Goal: Find specific page/section: Find specific page/section

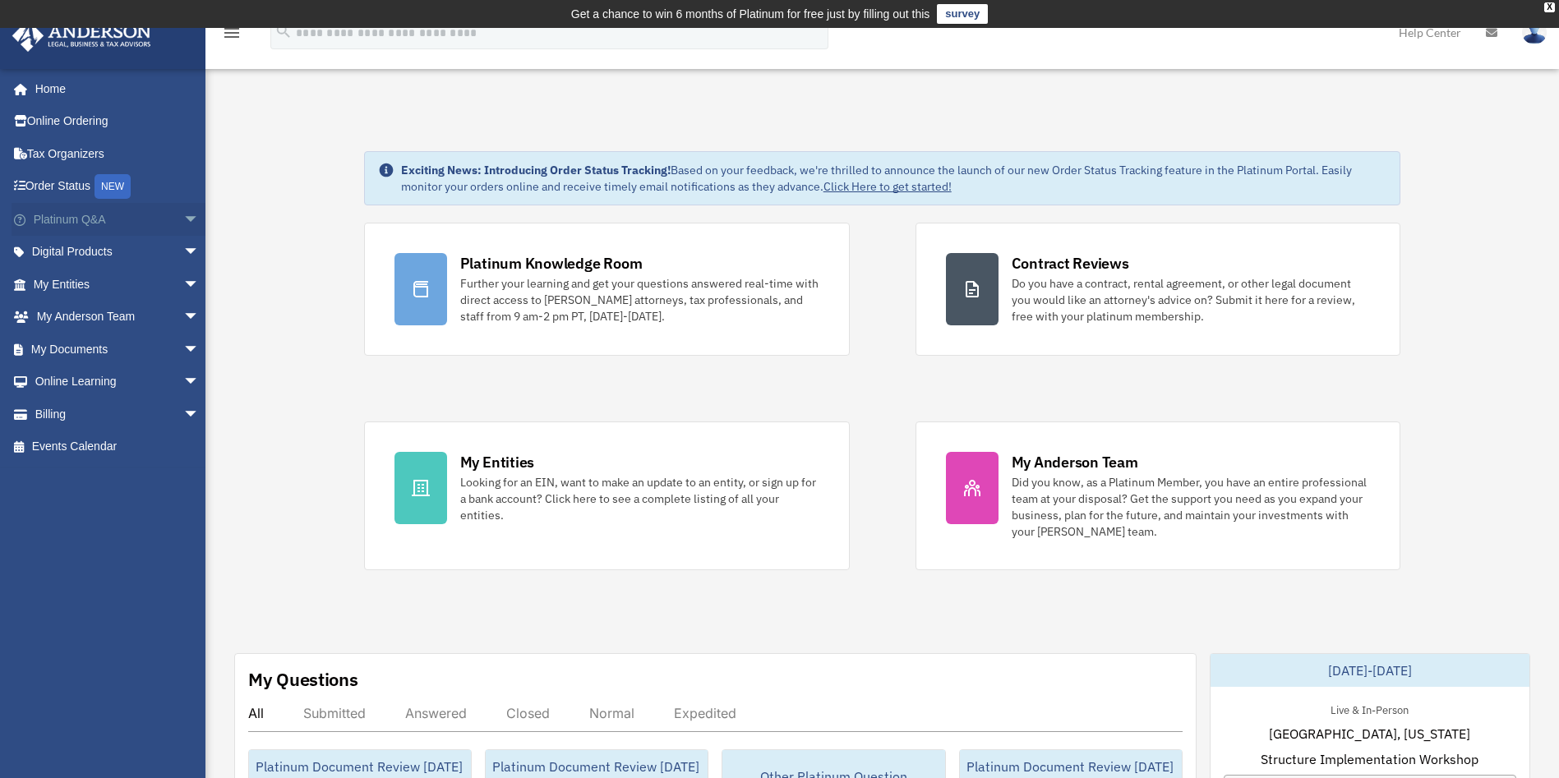
click at [183, 227] on span "arrow_drop_down" at bounding box center [199, 220] width 33 height 34
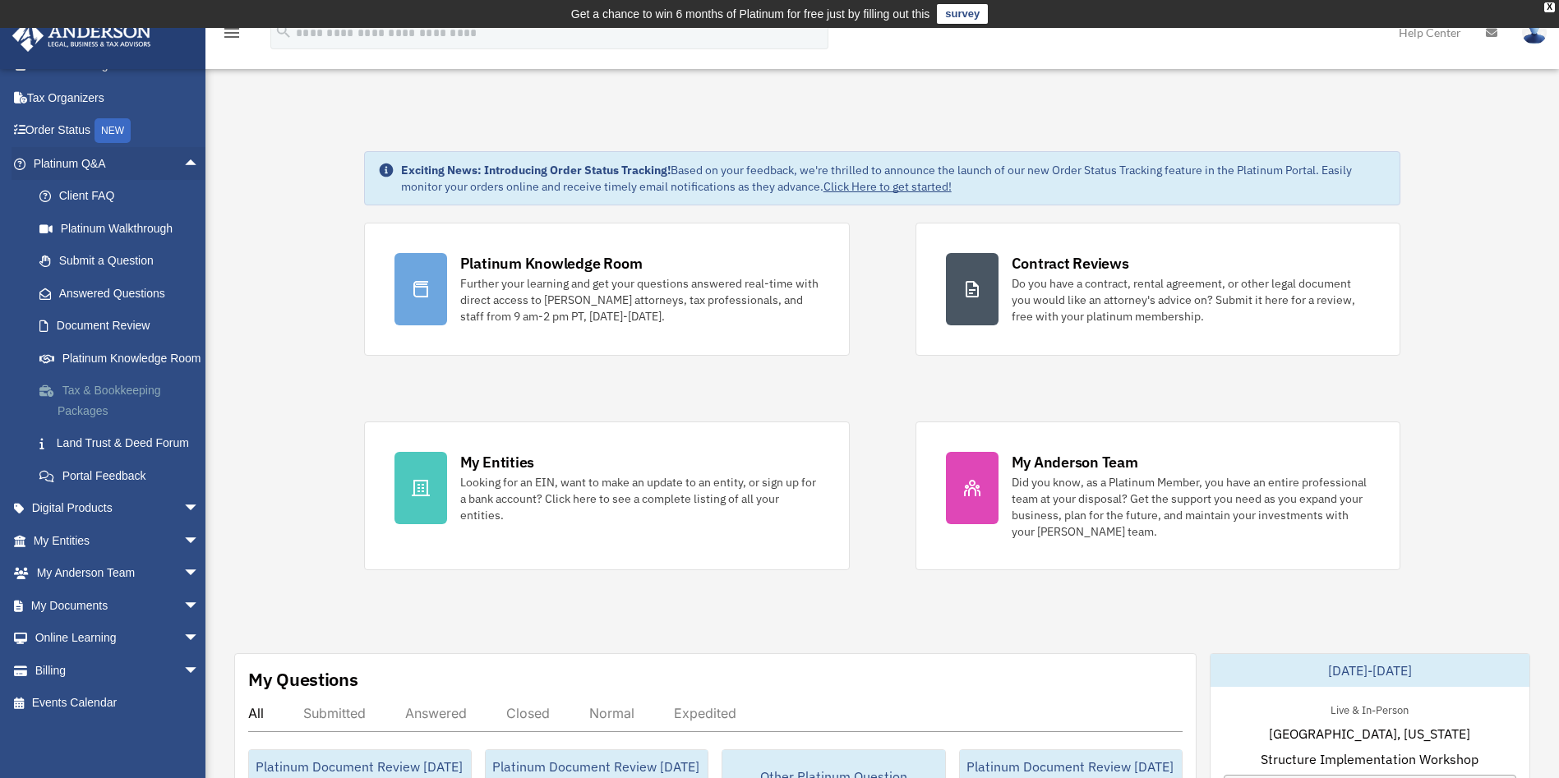
scroll to position [96, 0]
click at [183, 635] on span "arrow_drop_down" at bounding box center [199, 639] width 33 height 34
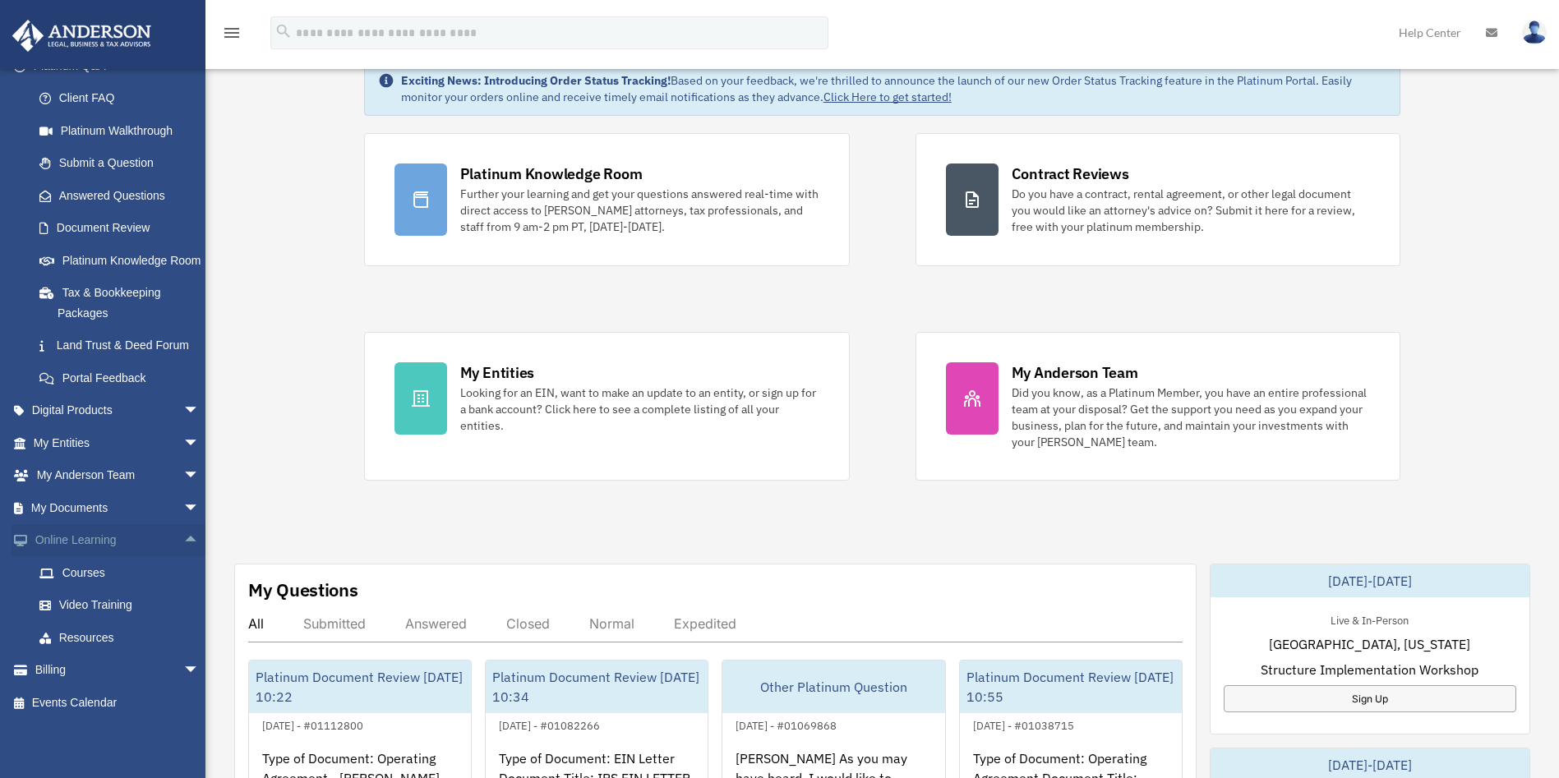
scroll to position [123, 0]
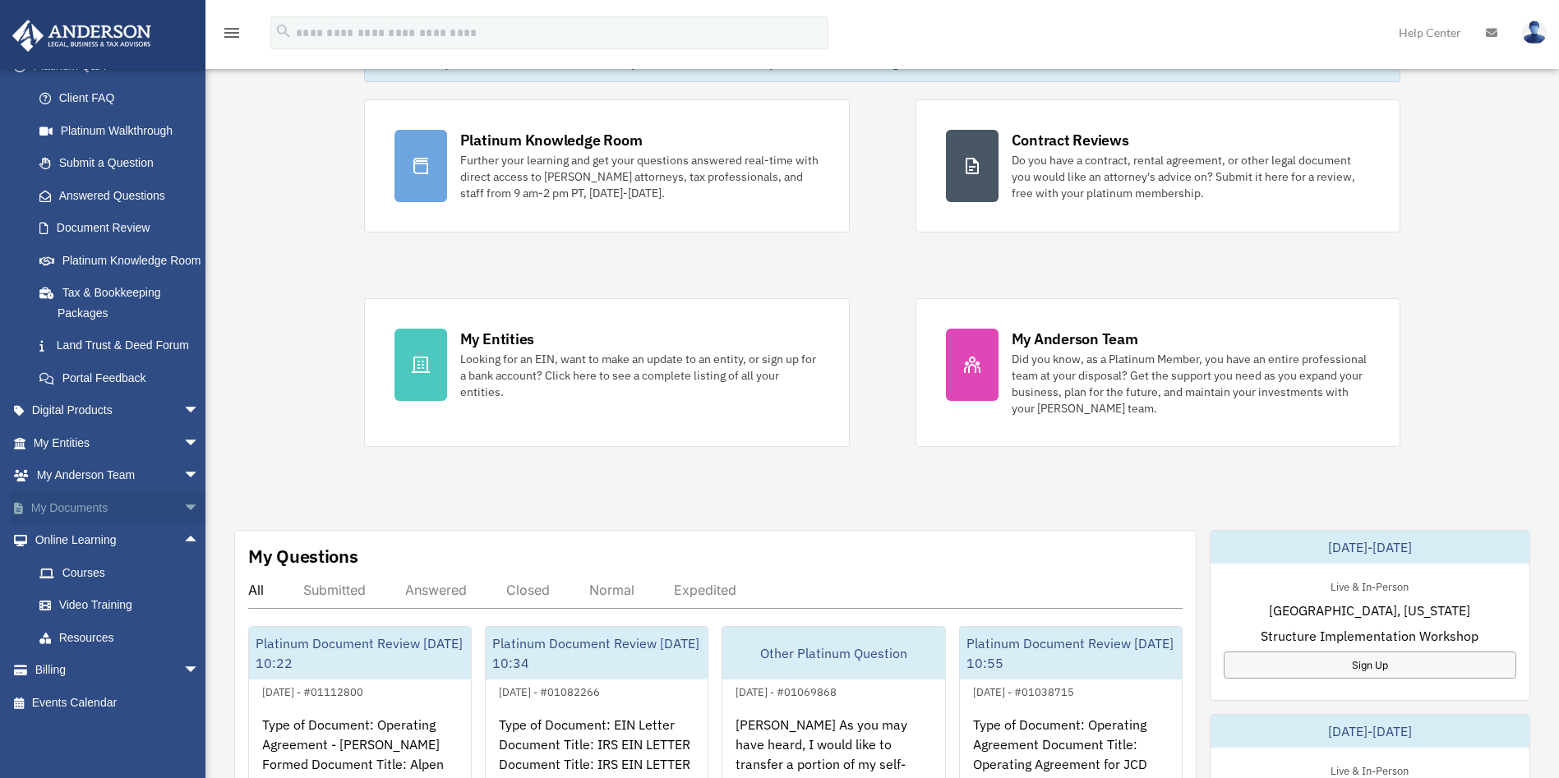
click at [183, 501] on span "arrow_drop_down" at bounding box center [199, 509] width 33 height 34
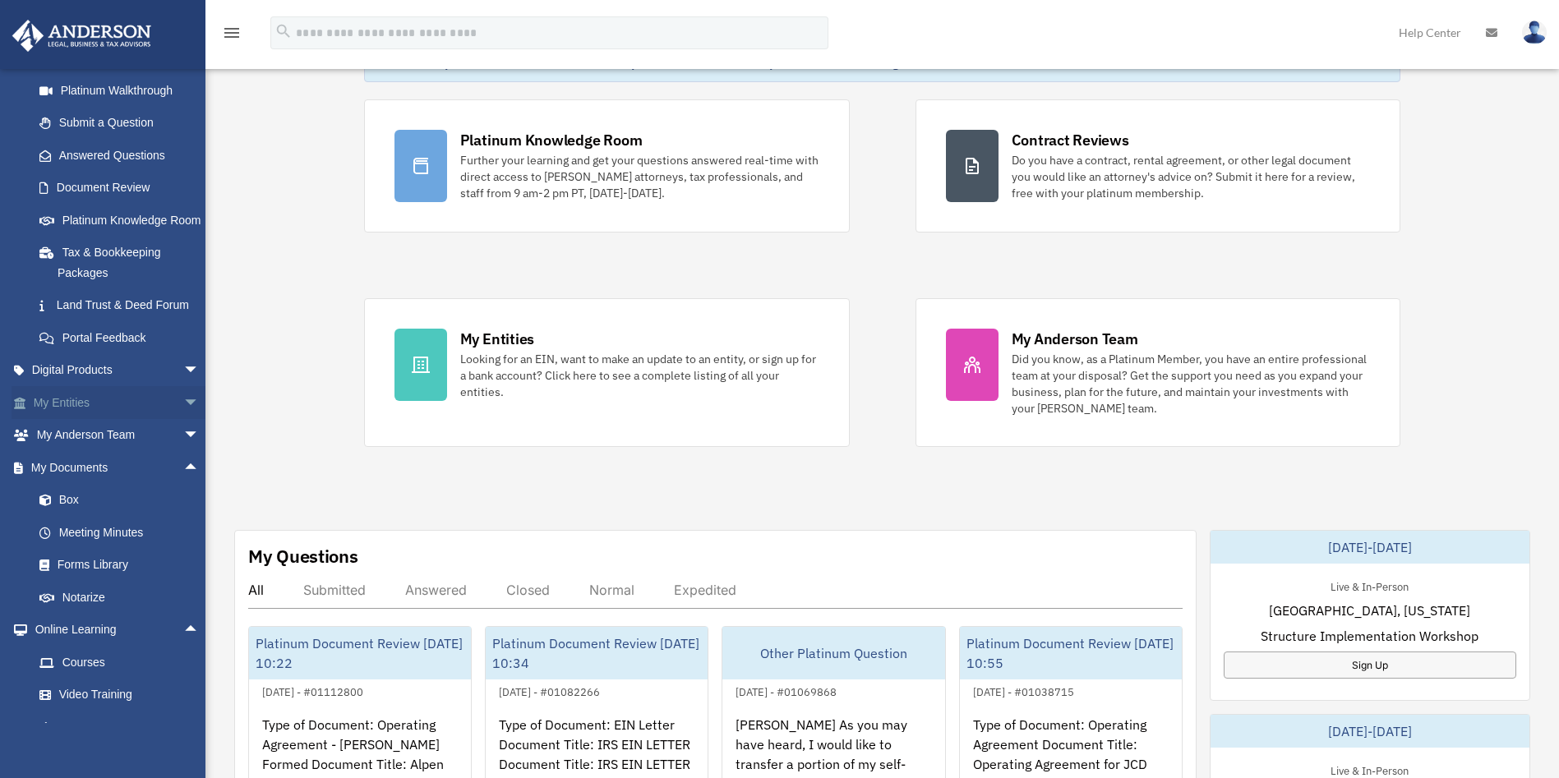
drag, startPoint x: 178, startPoint y: 468, endPoint x: 176, endPoint y: 457, distance: 10.8
click at [183, 453] on span "arrow_drop_down" at bounding box center [199, 436] width 33 height 34
click at [183, 420] on span "arrow_drop_down" at bounding box center [199, 403] width 33 height 34
click at [183, 388] on span "arrow_drop_down" at bounding box center [199, 371] width 33 height 34
click at [128, 413] on div "Tax Toolbox" at bounding box center [131, 403] width 146 height 21
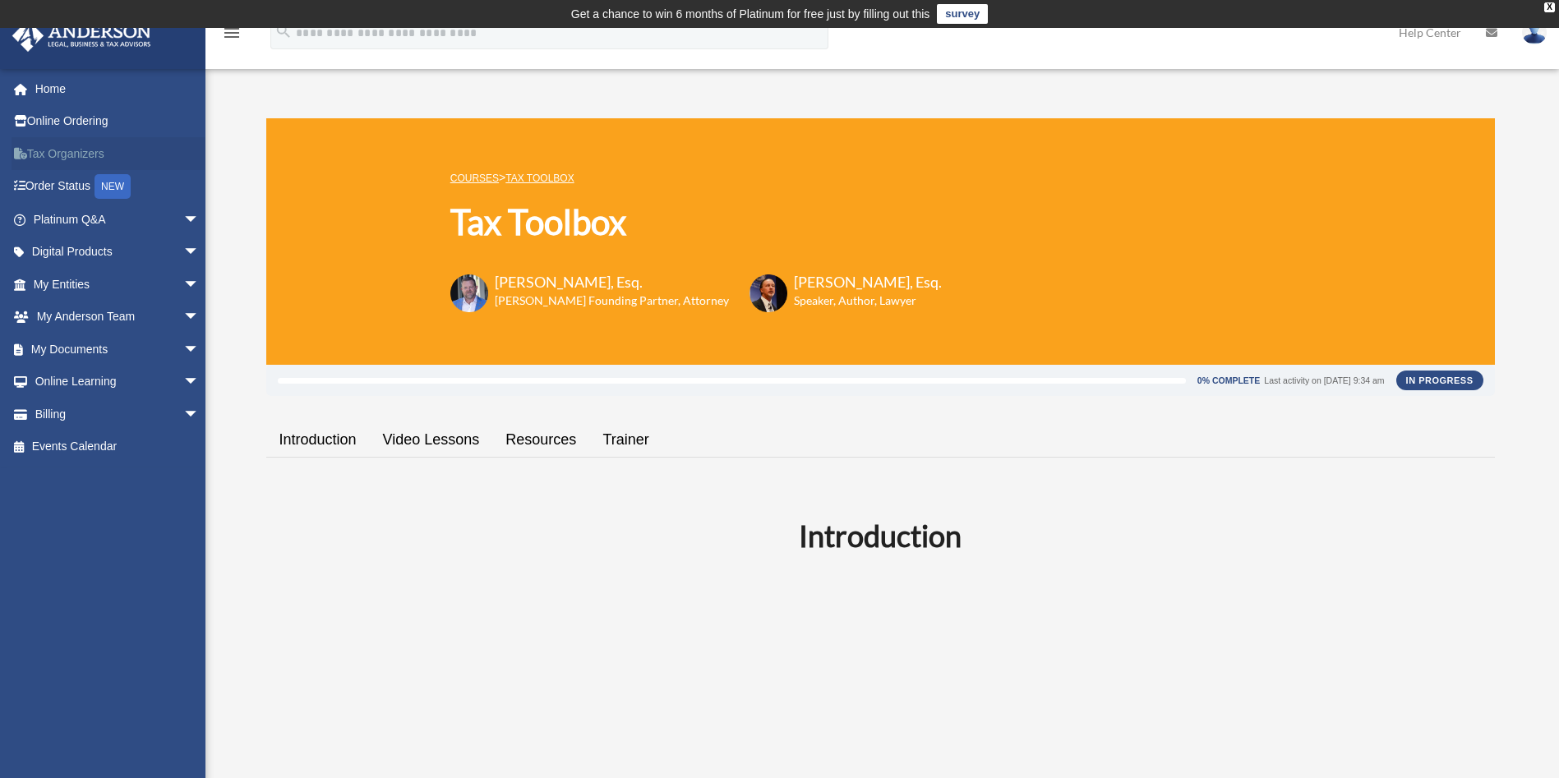
click at [126, 151] on link "Tax Organizers" at bounding box center [118, 153] width 213 height 33
